Goal: Task Accomplishment & Management: Use online tool/utility

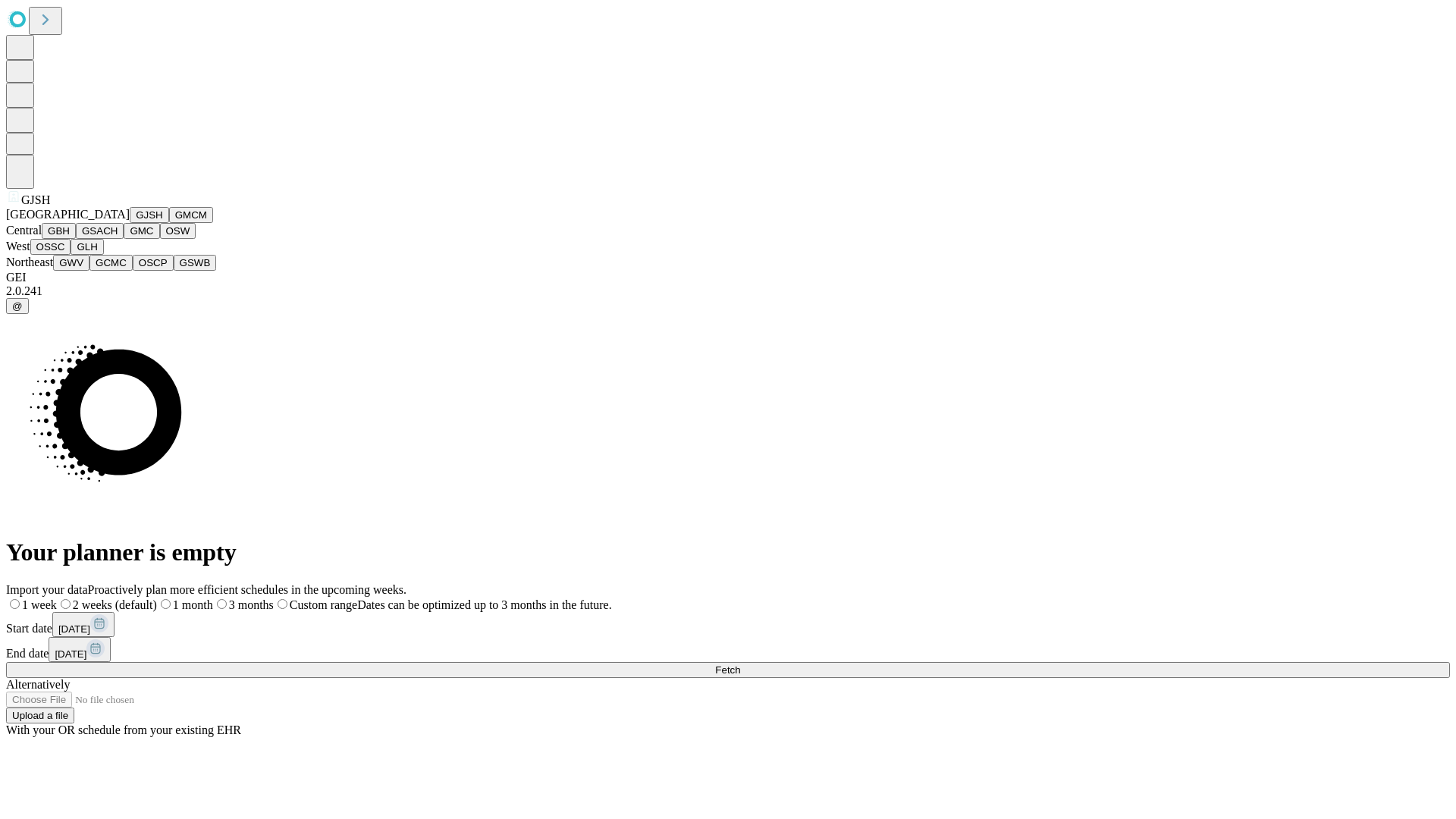
click at [130, 223] on button "GJSH" at bounding box center [149, 214] width 39 height 16
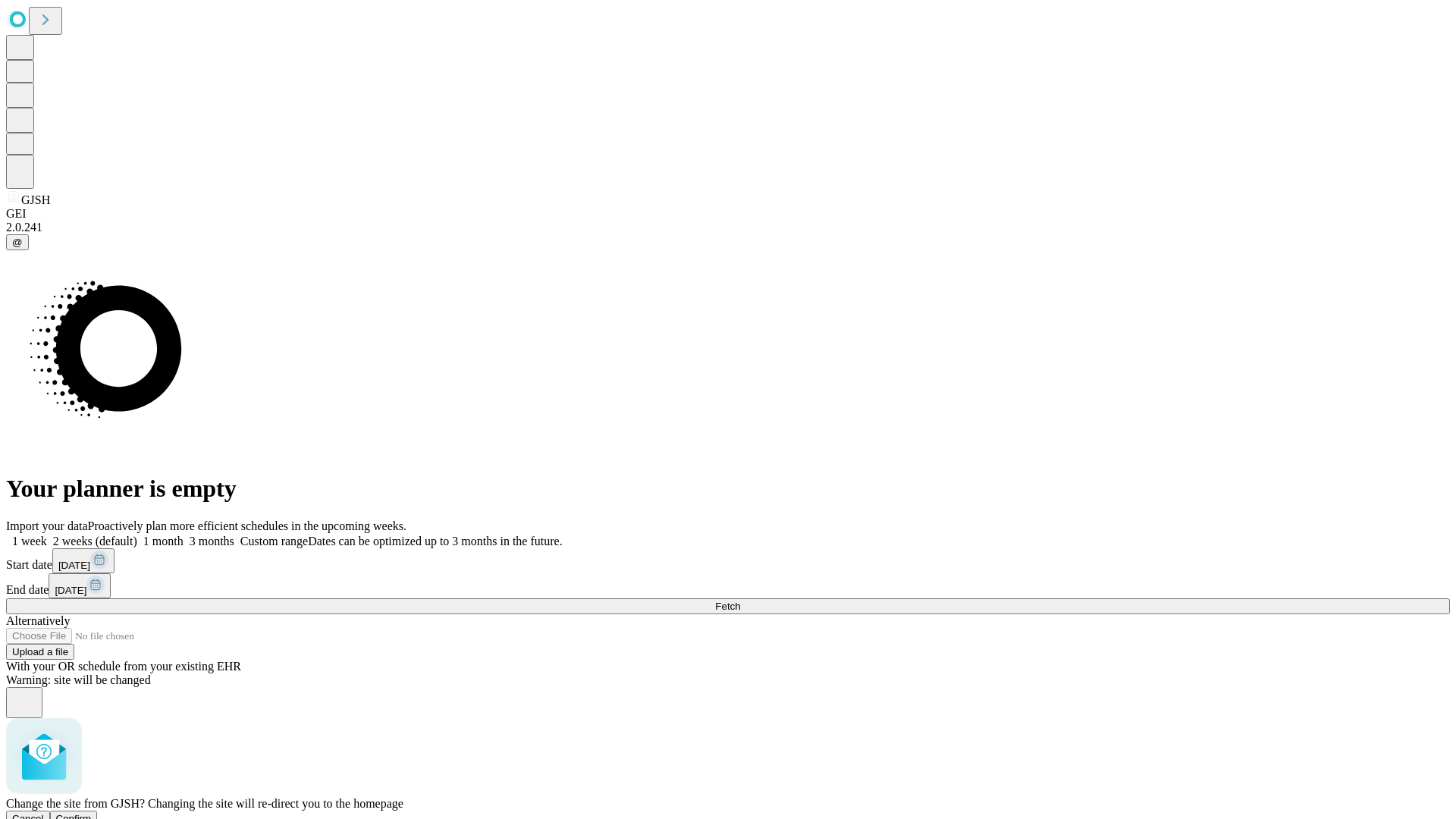
click at [92, 812] on span "Confirm" at bounding box center [74, 818] width 36 height 11
click at [183, 534] on label "1 month" at bounding box center [160, 541] width 46 height 13
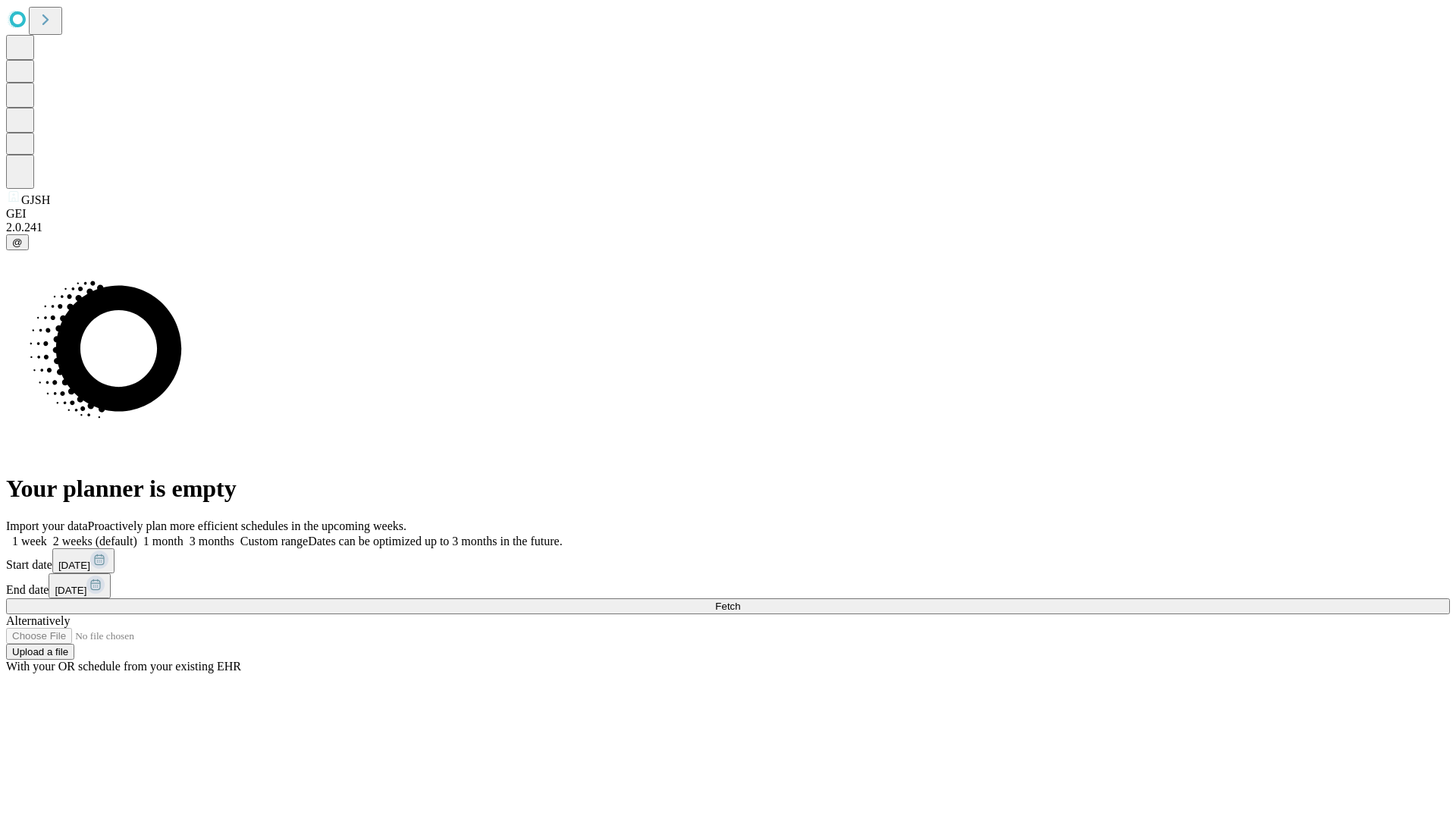
click at [740, 600] on span "Fetch" at bounding box center [727, 606] width 25 height 11
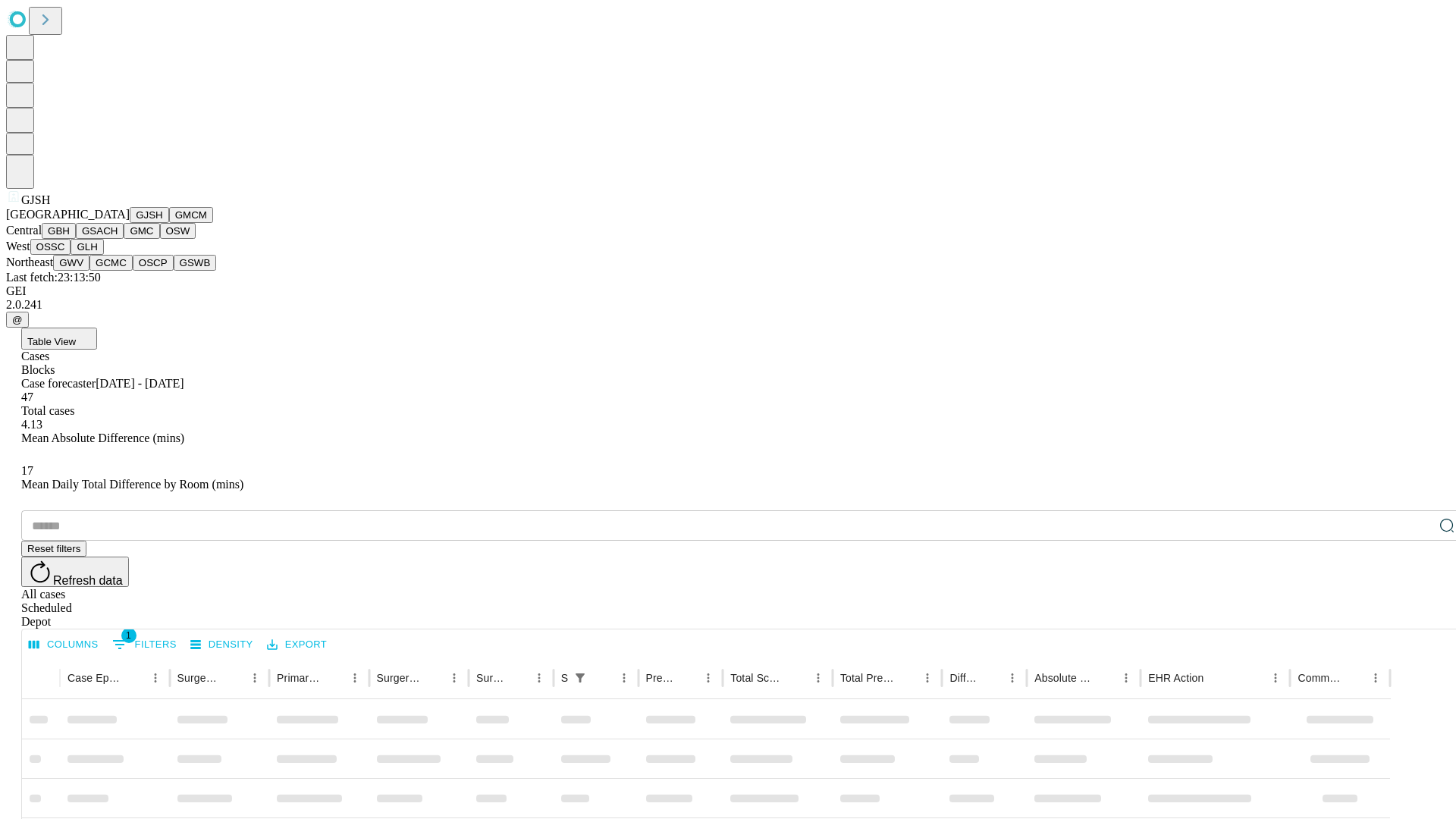
click at [169, 223] on button "GMCM" at bounding box center [191, 214] width 44 height 16
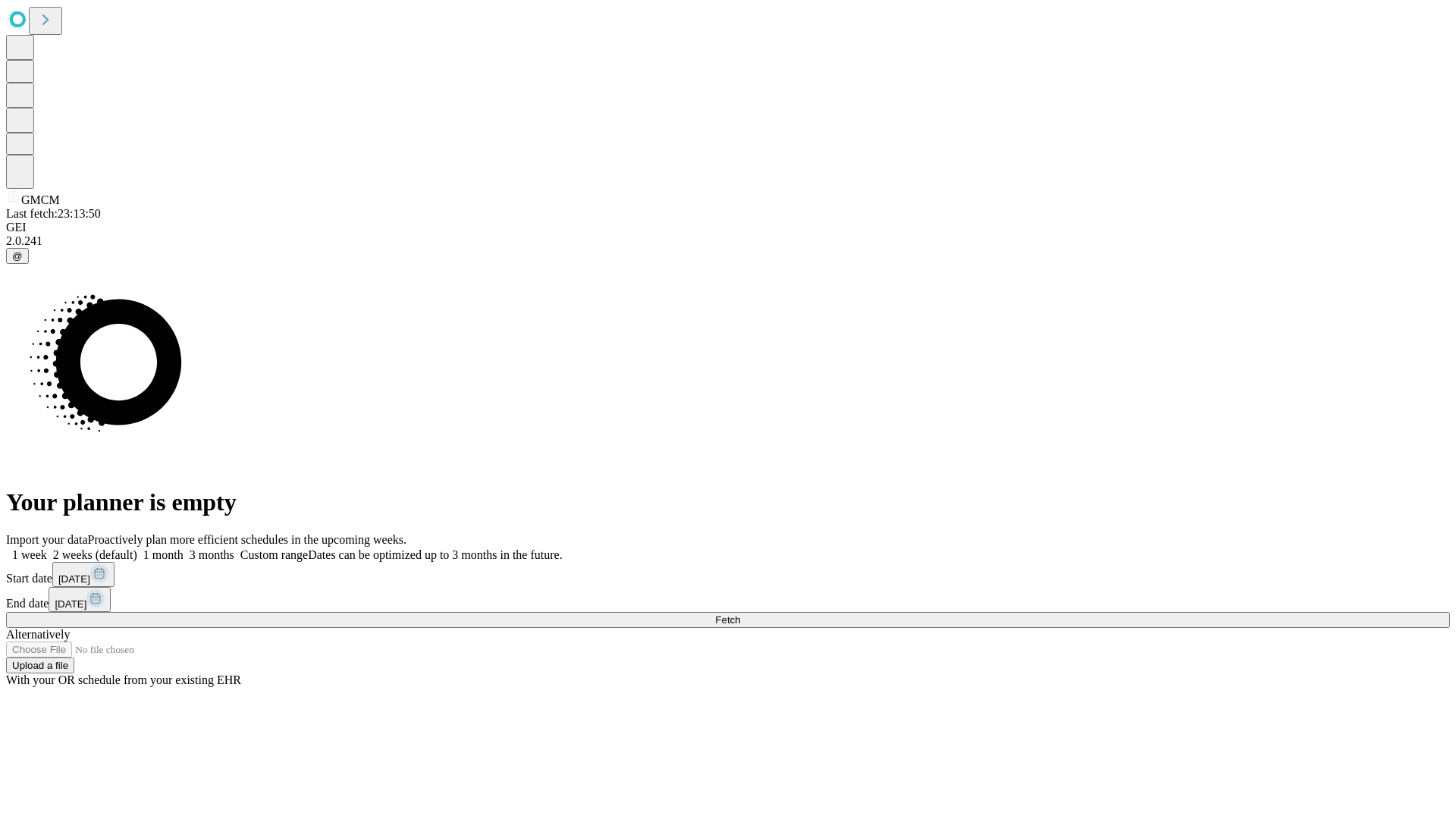
click at [183, 549] on label "1 month" at bounding box center [160, 555] width 46 height 13
click at [740, 614] on span "Fetch" at bounding box center [727, 620] width 25 height 11
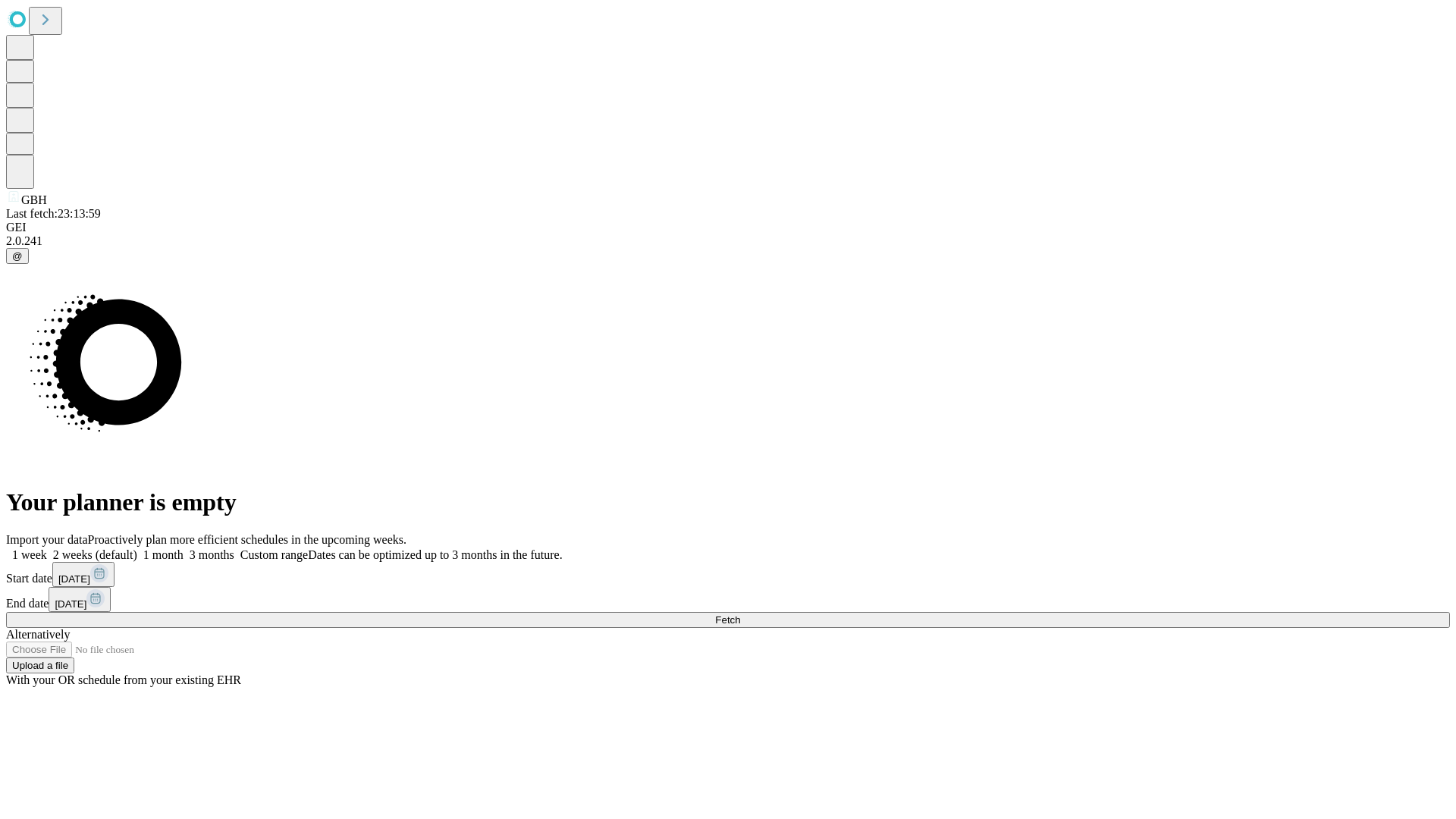
click at [740, 614] on span "Fetch" at bounding box center [727, 620] width 25 height 11
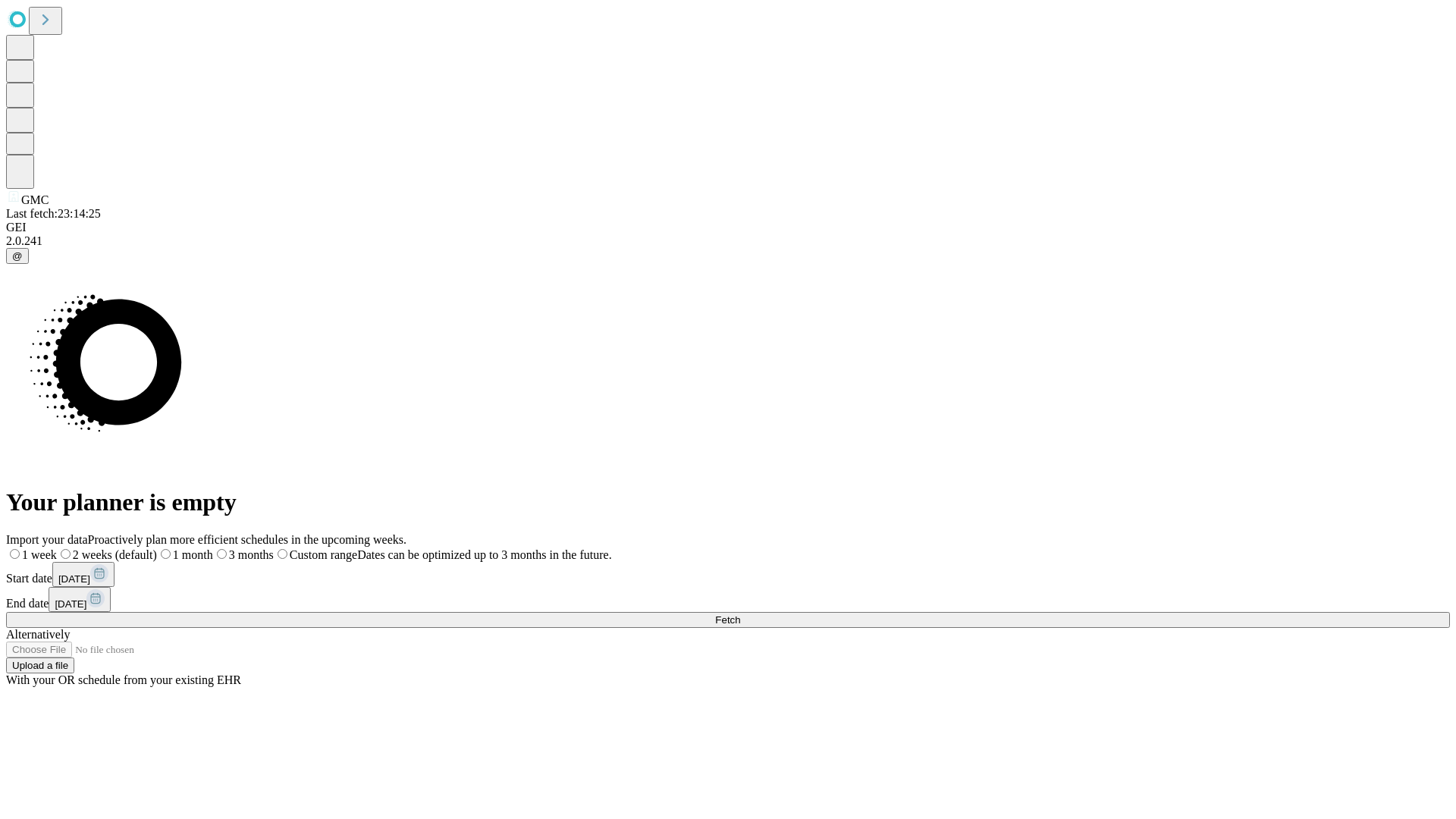
click at [740, 614] on span "Fetch" at bounding box center [727, 620] width 25 height 11
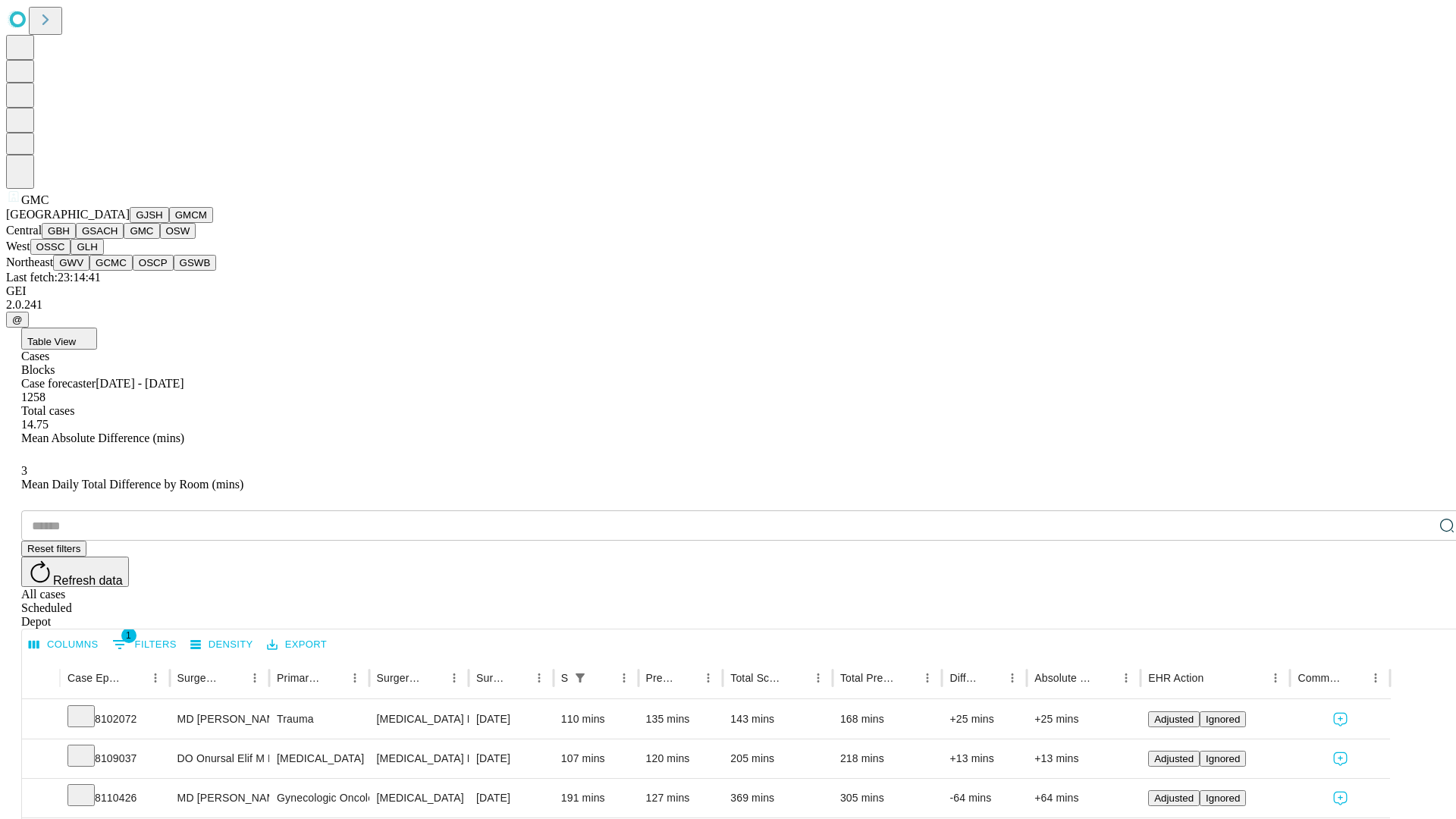
click at [160, 239] on button "OSW" at bounding box center [178, 230] width 37 height 16
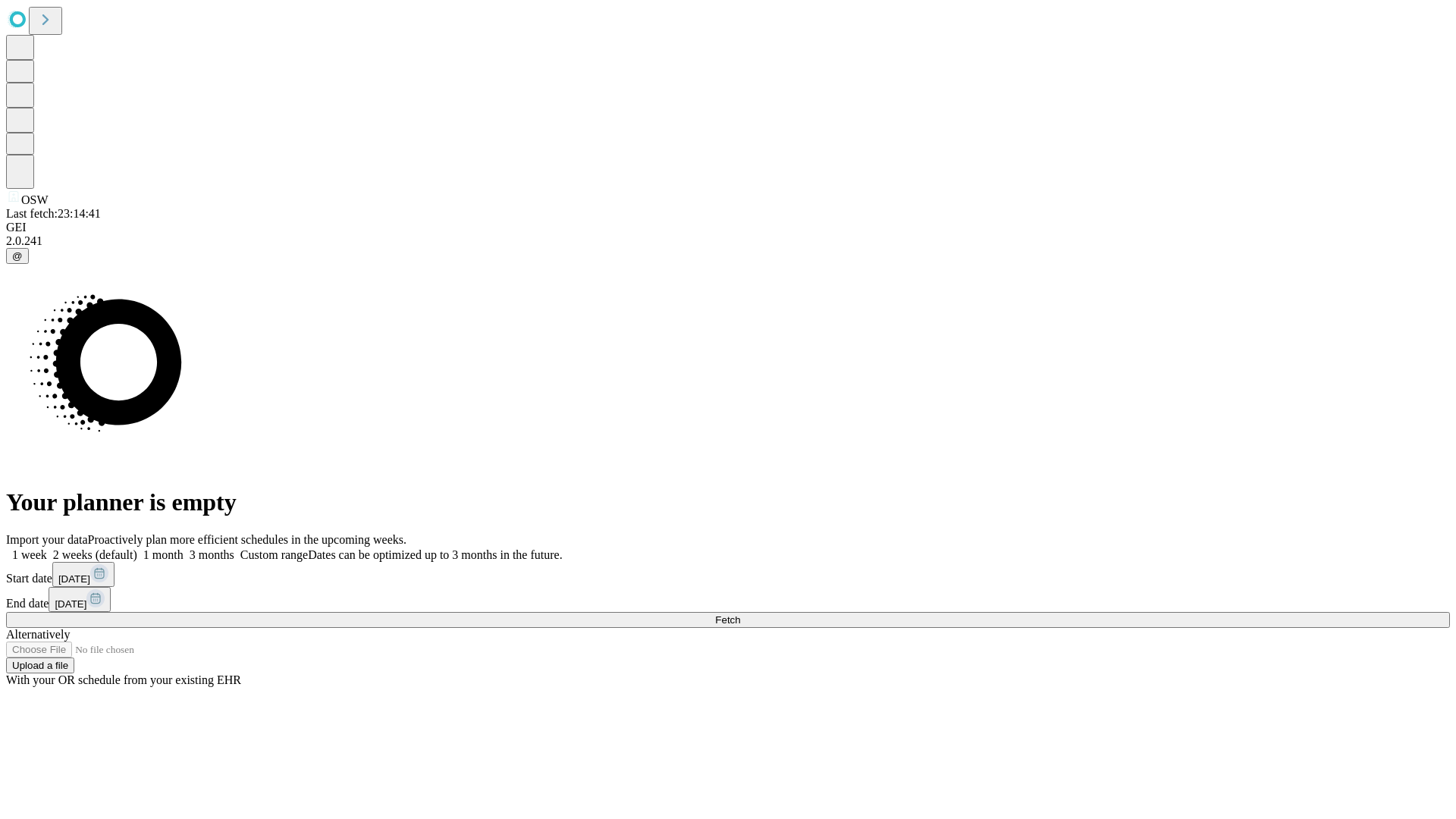
click at [183, 549] on label "1 month" at bounding box center [160, 555] width 46 height 13
click at [740, 614] on span "Fetch" at bounding box center [727, 620] width 25 height 11
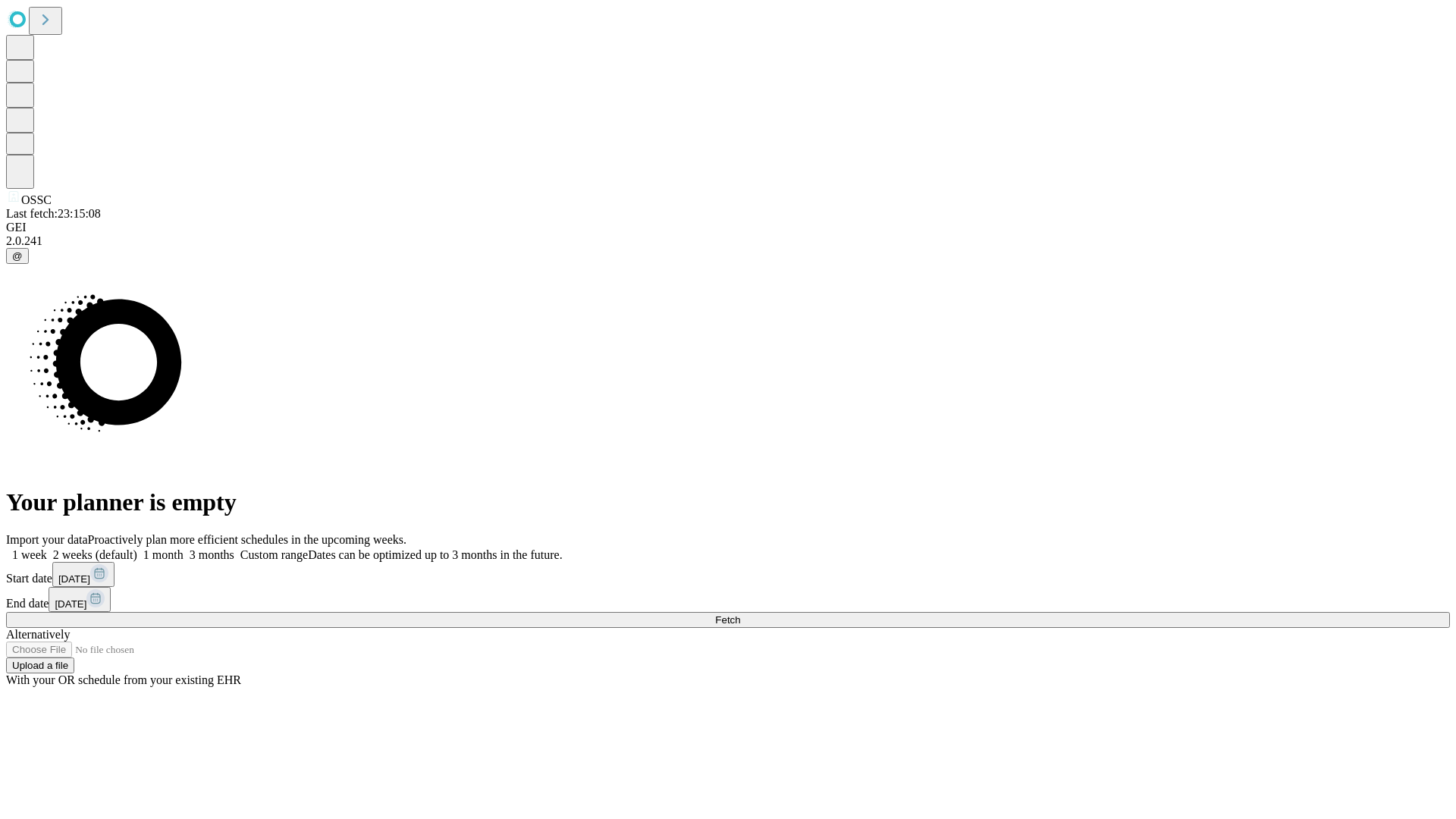
click at [183, 549] on label "1 month" at bounding box center [160, 555] width 46 height 13
click at [740, 614] on span "Fetch" at bounding box center [727, 620] width 25 height 11
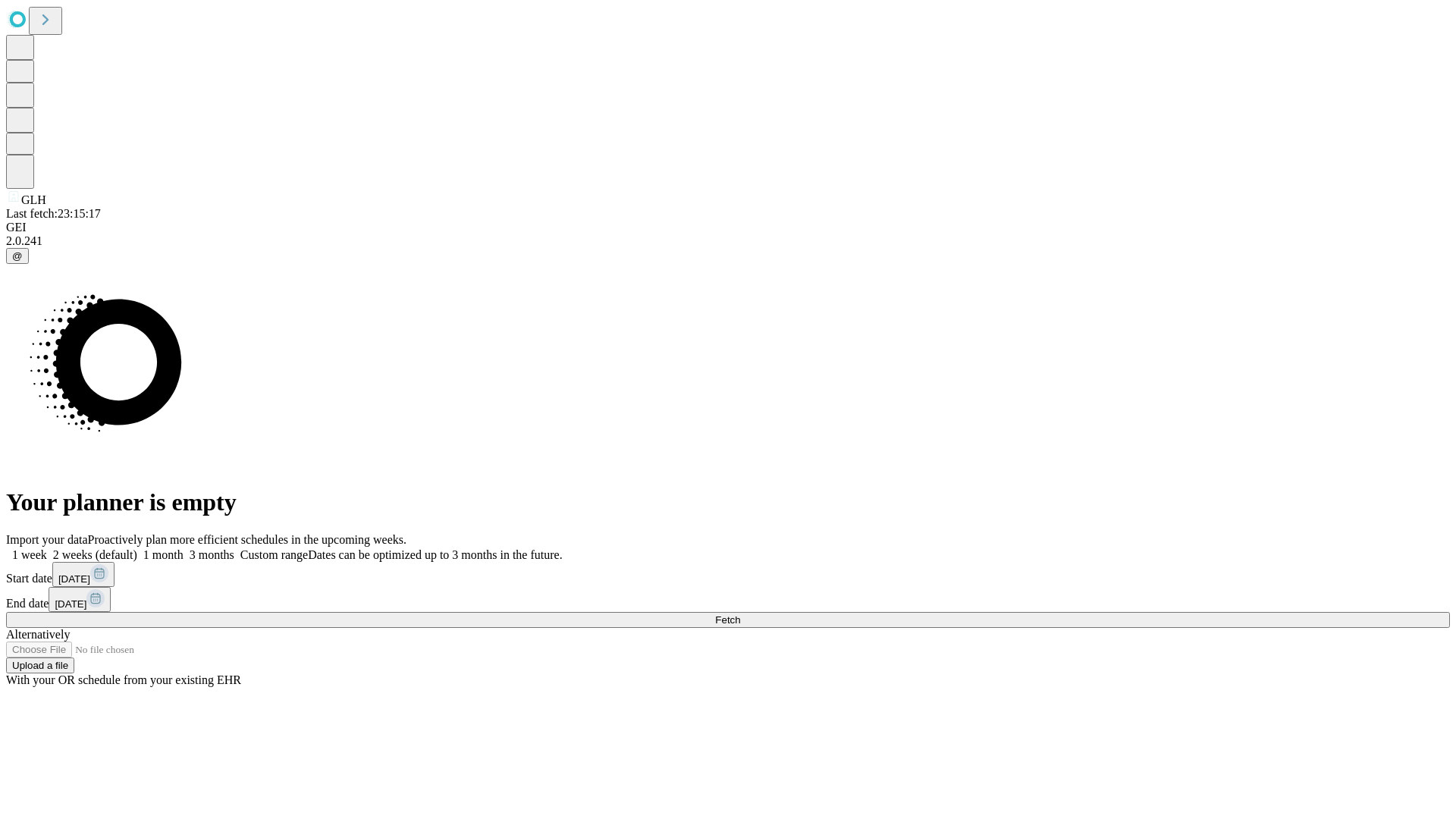
click at [183, 549] on label "1 month" at bounding box center [160, 555] width 46 height 13
click at [740, 614] on span "Fetch" at bounding box center [727, 620] width 25 height 11
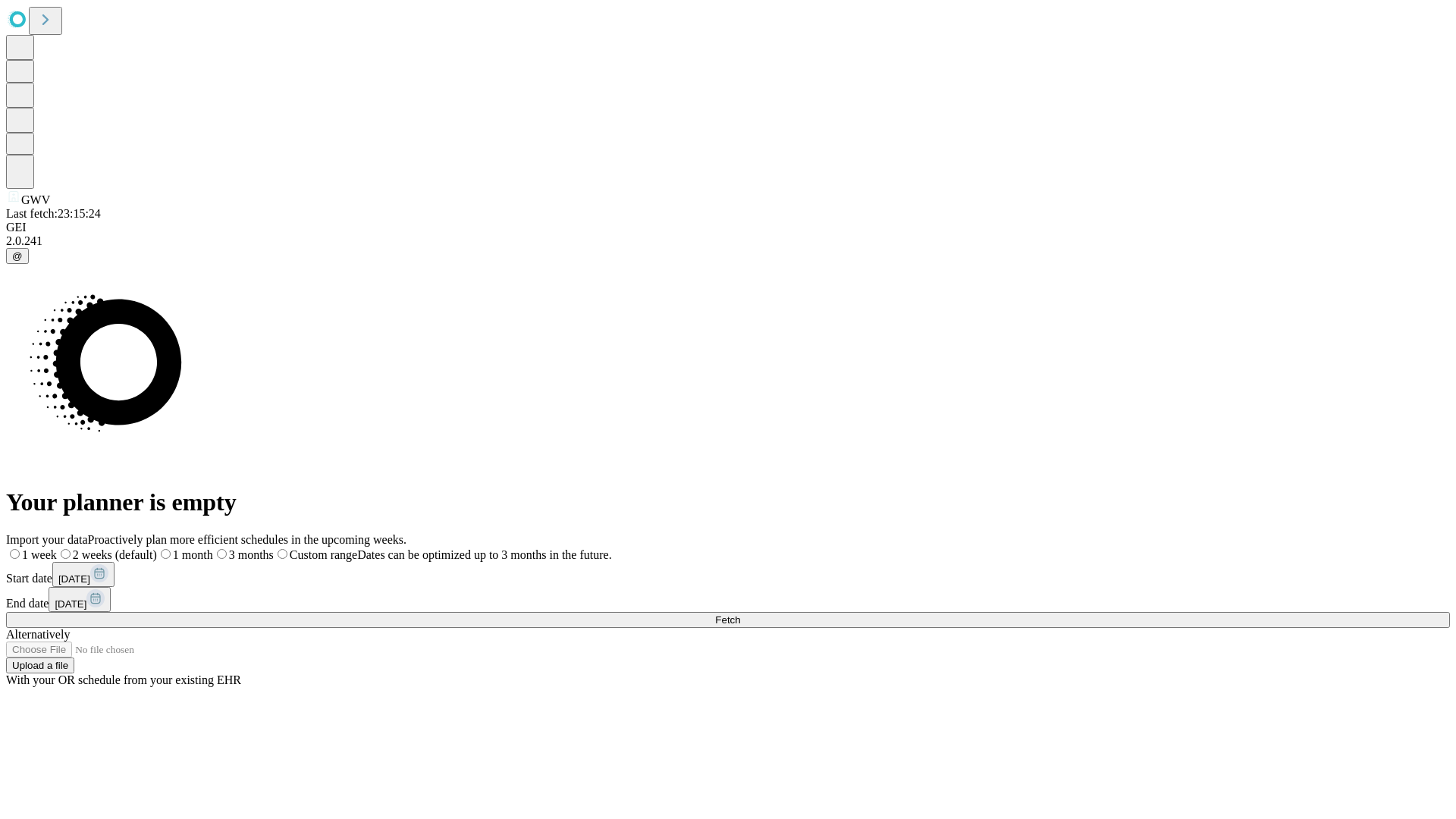
click at [213, 549] on label "1 month" at bounding box center [185, 555] width 56 height 13
click at [740, 614] on span "Fetch" at bounding box center [727, 620] width 25 height 11
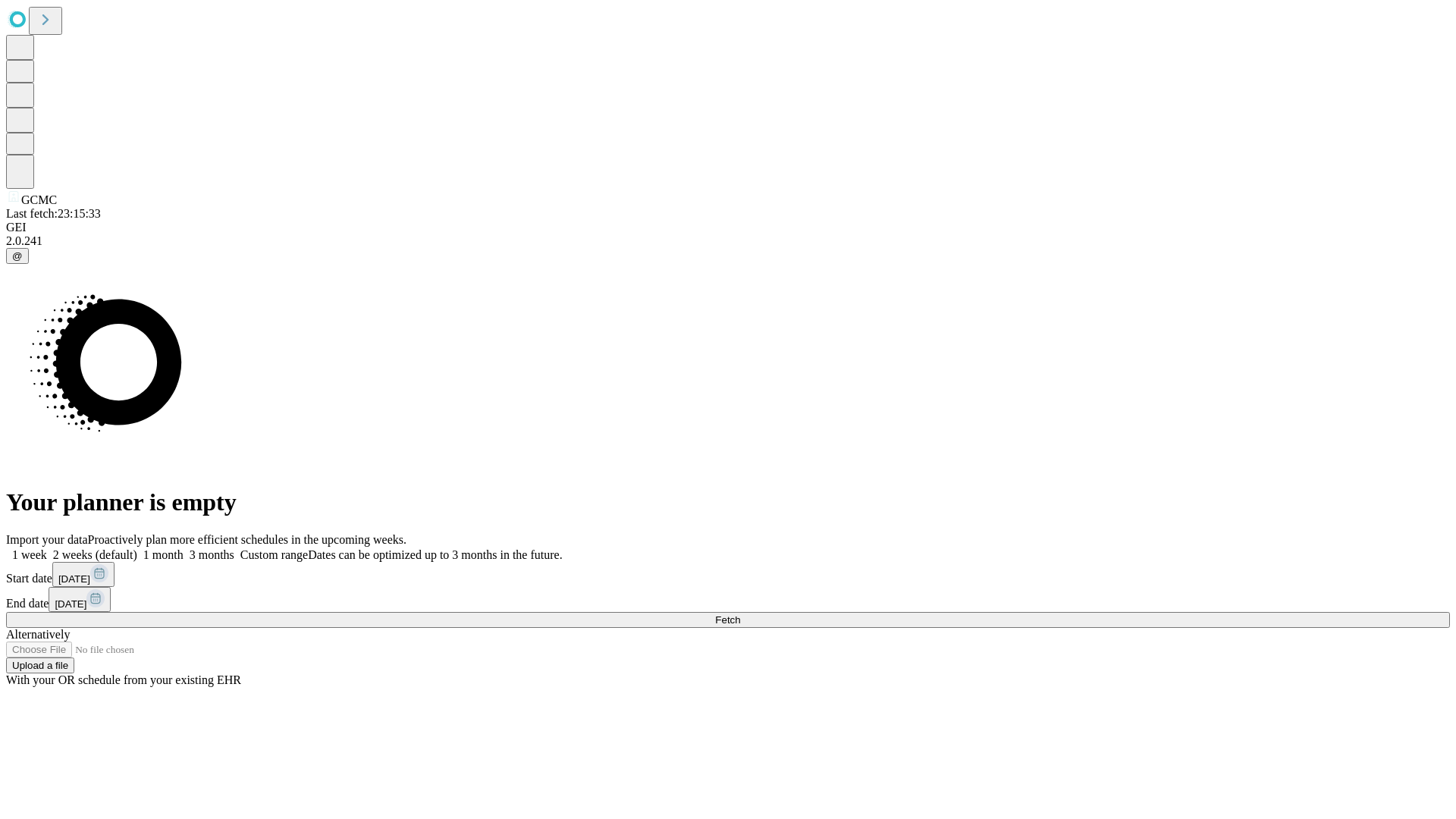
click at [183, 549] on label "1 month" at bounding box center [160, 555] width 46 height 13
click at [740, 614] on span "Fetch" at bounding box center [727, 620] width 25 height 11
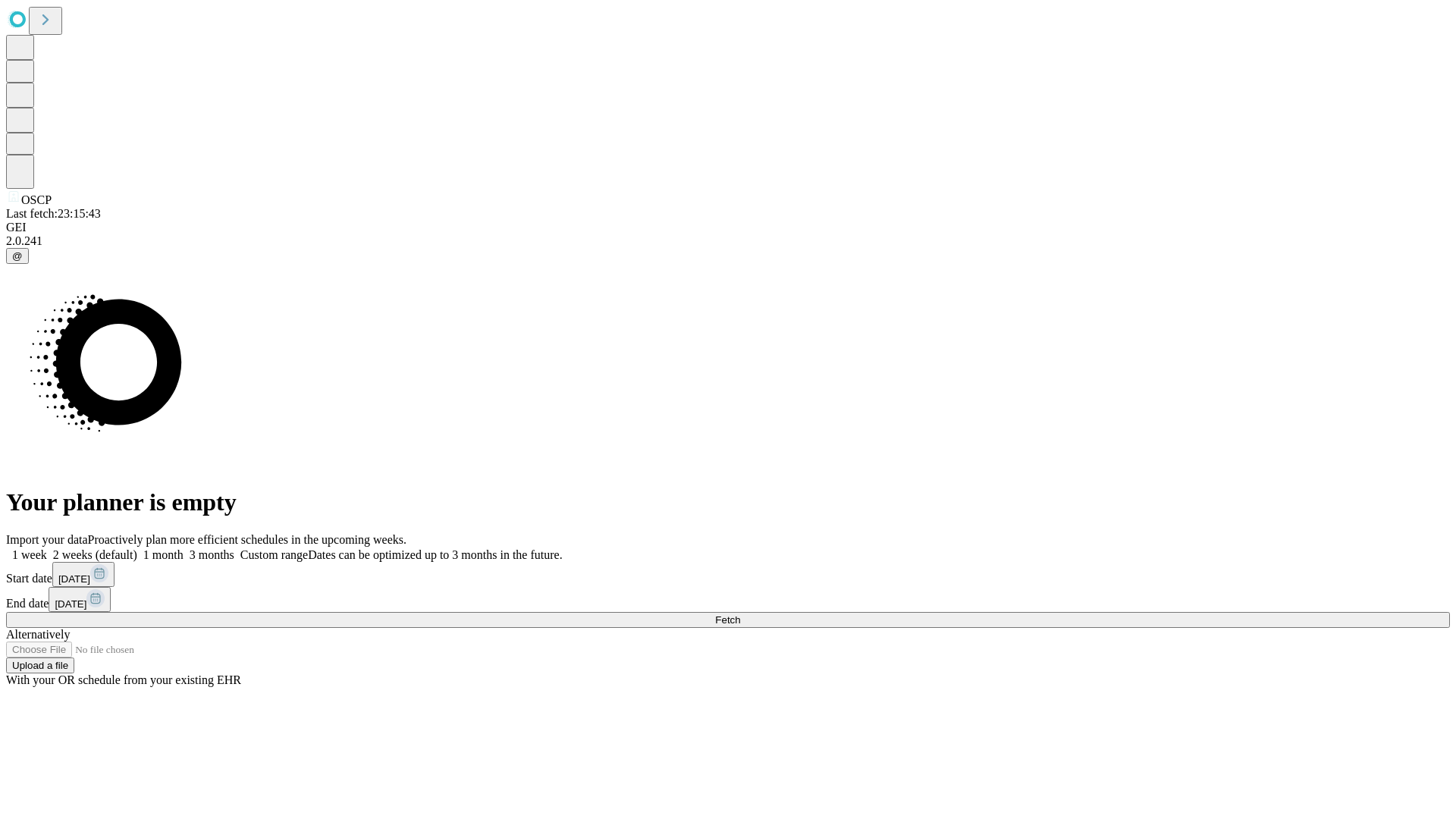
click at [183, 549] on label "1 month" at bounding box center [160, 555] width 46 height 13
click at [740, 614] on span "Fetch" at bounding box center [727, 620] width 25 height 11
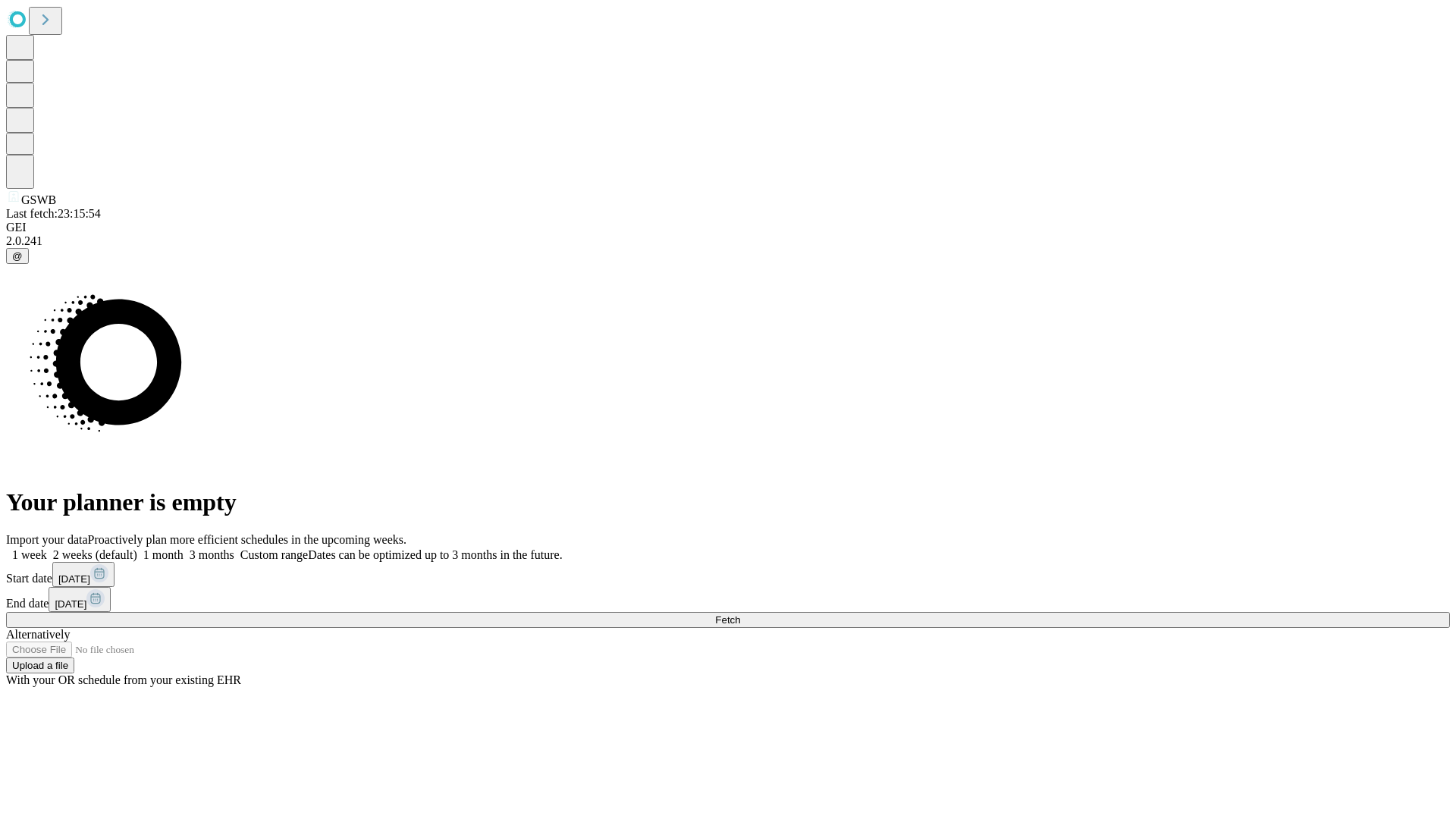
click at [183, 549] on label "1 month" at bounding box center [160, 555] width 46 height 13
click at [740, 614] on span "Fetch" at bounding box center [727, 620] width 25 height 11
